Goal: Information Seeking & Learning: Learn about a topic

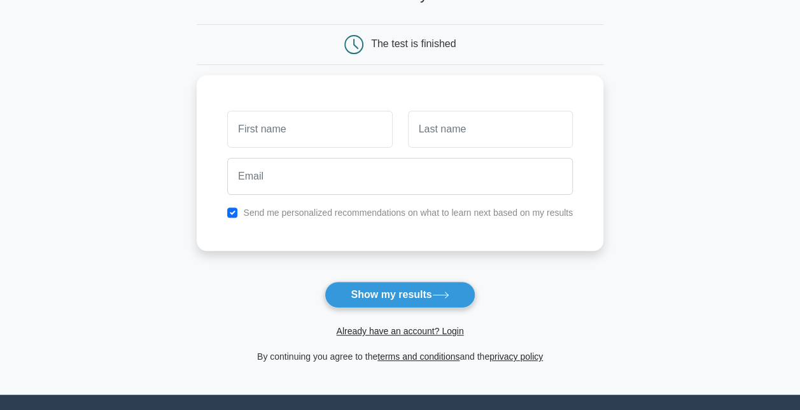
scroll to position [191, 0]
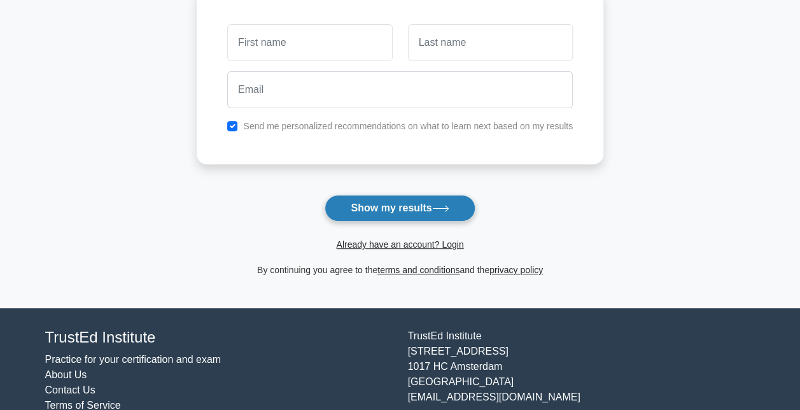
click at [342, 195] on button "Show my results" at bounding box center [399, 208] width 150 height 27
click at [350, 212] on button "Show my results" at bounding box center [399, 208] width 150 height 27
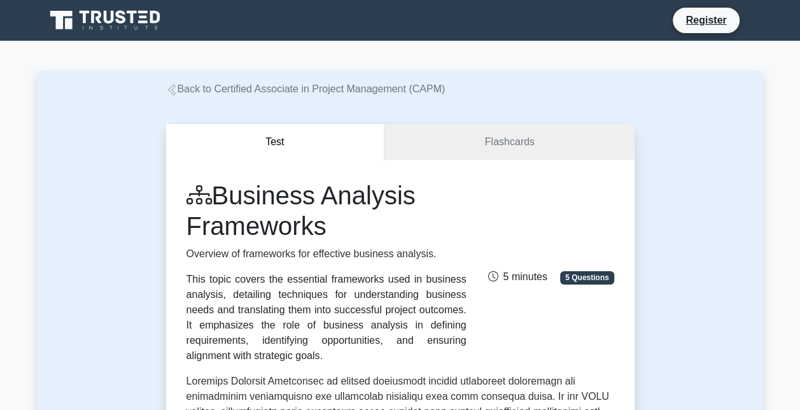
click at [468, 150] on link "Flashcards" at bounding box center [508, 142] width 249 height 36
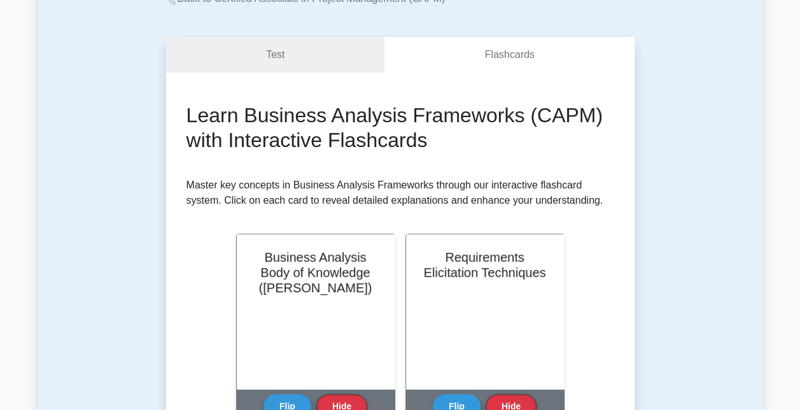
scroll to position [191, 0]
